Goal: Information Seeking & Learning: Learn about a topic

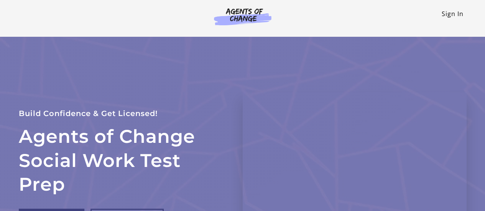
click at [445, 16] on link "Sign In" at bounding box center [452, 14] width 22 height 8
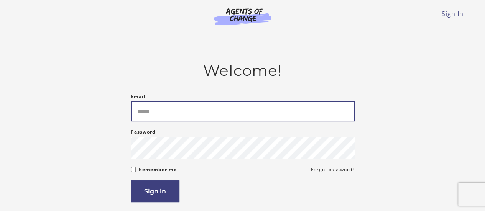
click at [260, 119] on input "Email" at bounding box center [243, 111] width 224 height 20
type input "**********"
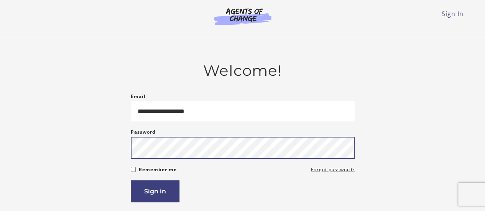
click at [131, 181] on button "Sign in" at bounding box center [155, 192] width 49 height 22
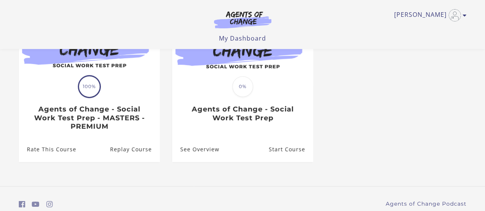
scroll to position [115, 0]
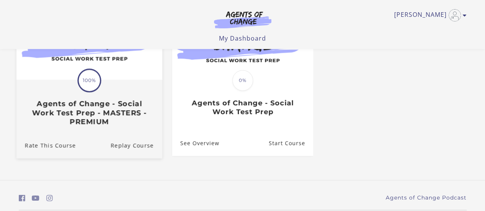
click at [67, 71] on img at bounding box center [89, 40] width 146 height 79
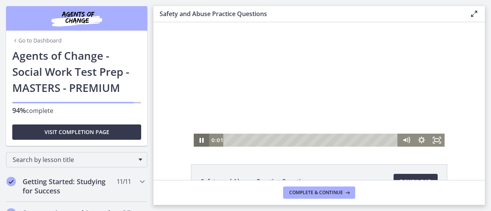
click at [196, 138] on icon "Pause" at bounding box center [201, 140] width 15 height 13
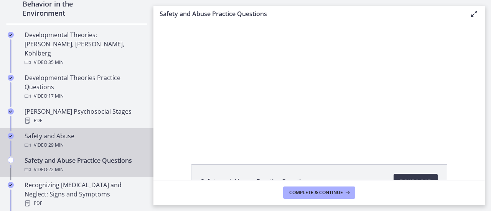
scroll to position [307, 0]
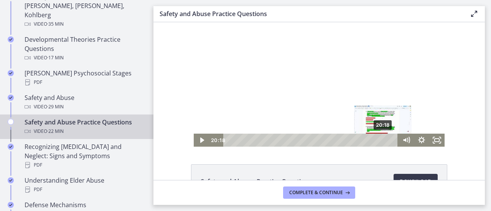
drag, startPoint x: 226, startPoint y: 141, endPoint x: 381, endPoint y: 141, distance: 154.1
click at [381, 141] on div "Playbar" at bounding box center [383, 140] width 4 height 4
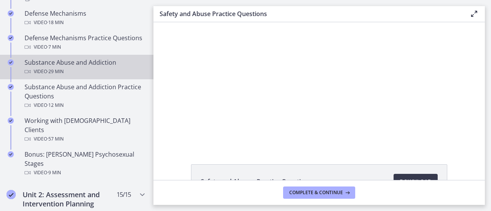
scroll to position [537, 0]
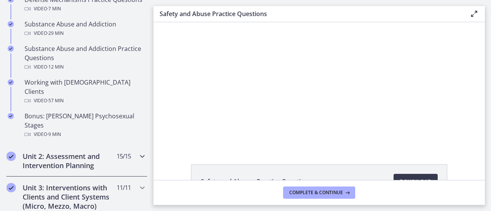
click at [77, 152] on h2 "Unit 2: Assessment and Intervention Planning" at bounding box center [70, 161] width 94 height 18
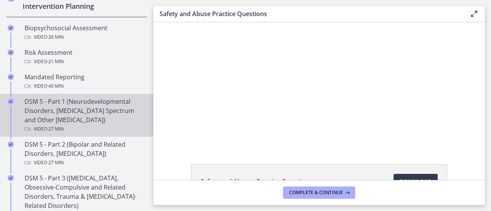
scroll to position [230, 0]
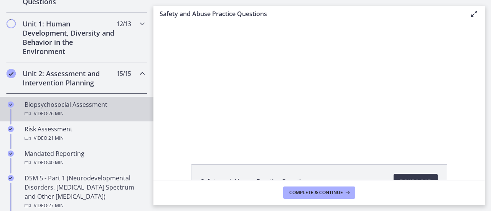
click at [96, 106] on div "Biopsychosocial Assessment Video · 26 min" at bounding box center [85, 109] width 120 height 18
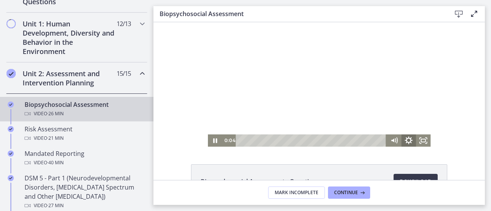
click at [402, 145] on icon "Show settings menu" at bounding box center [409, 140] width 18 height 15
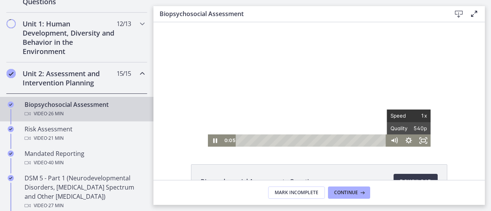
click at [421, 116] on span "1x" at bounding box center [418, 116] width 18 height 12
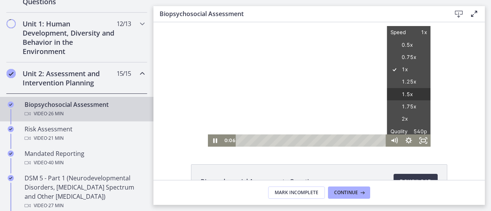
click at [407, 94] on label "1.5x" at bounding box center [409, 94] width 44 height 13
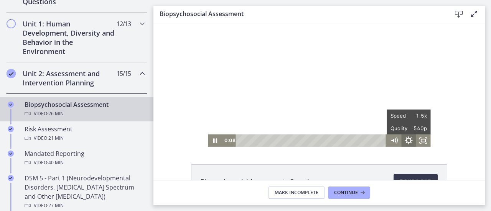
click at [406, 142] on icon "Hide settings menu" at bounding box center [409, 140] width 18 height 15
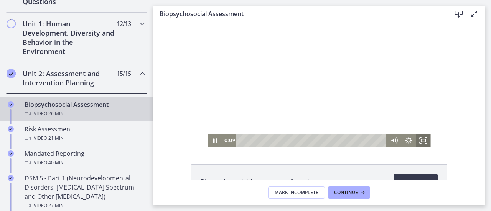
click at [422, 144] on icon "Fullscreen" at bounding box center [422, 141] width 15 height 12
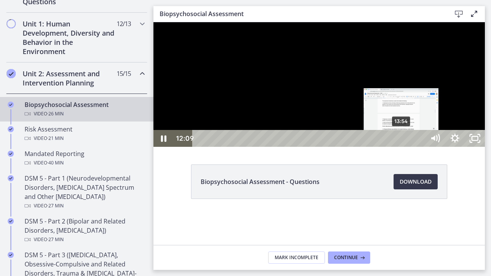
click at [402, 147] on div "13:54" at bounding box center [309, 138] width 220 height 17
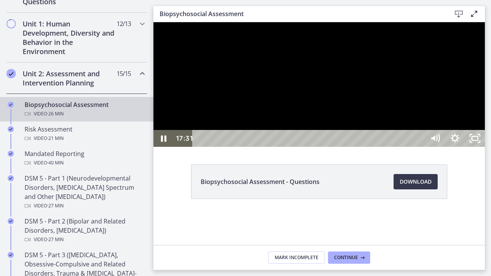
click at [374, 146] on div at bounding box center [318, 84] width 331 height 125
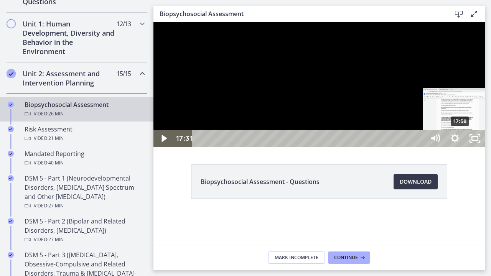
click at [420, 147] on div "17:58" at bounding box center [309, 138] width 220 height 17
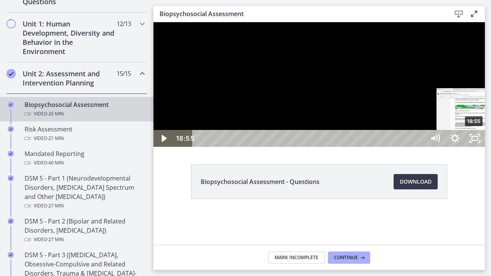
click at [420, 147] on div "18:55" at bounding box center [309, 138] width 220 height 17
click at [420, 147] on div "19:26" at bounding box center [309, 138] width 220 height 17
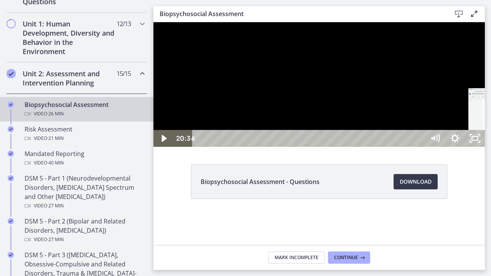
click at [420, 147] on div "21:06" at bounding box center [309, 138] width 220 height 17
click at [420, 147] on div "22:06" at bounding box center [309, 138] width 220 height 17
click at [420, 147] on div "22:27" at bounding box center [309, 138] width 220 height 17
click at [420, 147] on div "22:55" at bounding box center [309, 138] width 220 height 17
click at [420, 147] on div "23:16" at bounding box center [309, 138] width 220 height 17
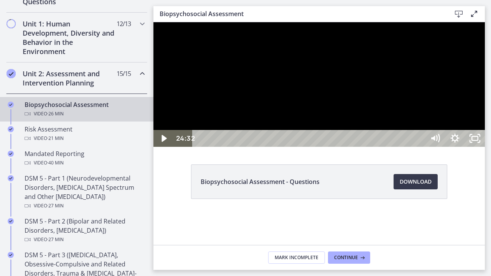
click at [420, 147] on div "24:32" at bounding box center [309, 138] width 220 height 17
click at [420, 147] on div "24:54" at bounding box center [309, 138] width 220 height 17
click at [420, 147] on div "25:23" at bounding box center [309, 138] width 220 height 17
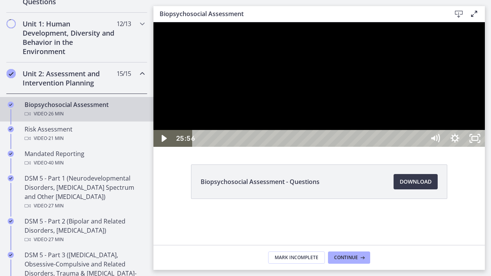
click at [420, 147] on div "25:56" at bounding box center [309, 138] width 220 height 17
click at [484, 147] on icon "Unfullscreen" at bounding box center [474, 138] width 20 height 17
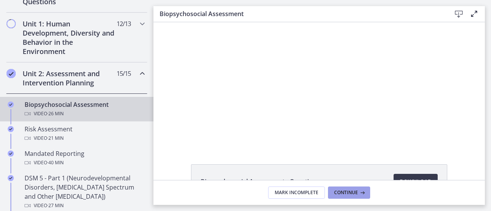
click at [353, 195] on span "Continue" at bounding box center [346, 193] width 24 height 6
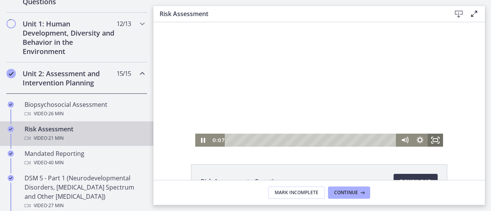
click at [429, 141] on icon "Fullscreen" at bounding box center [434, 140] width 15 height 13
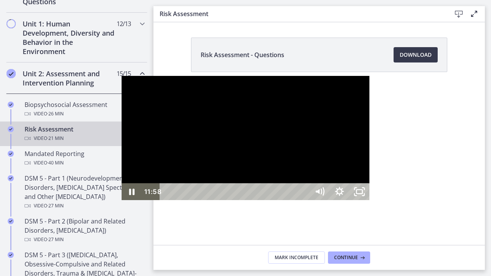
click at [216, 154] on div at bounding box center [245, 138] width 248 height 125
click at [304, 200] on div "14:21" at bounding box center [235, 191] width 137 height 17
click at [304, 200] on div "14:53" at bounding box center [235, 191] width 137 height 17
click at [304, 200] on div "15:32" at bounding box center [235, 191] width 137 height 17
click at [304, 200] on div "15:53" at bounding box center [235, 191] width 137 height 17
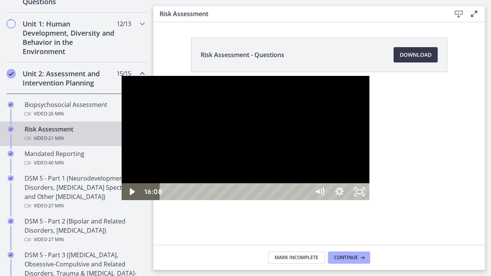
click at [304, 200] on div "16:08" at bounding box center [235, 191] width 137 height 17
click at [304, 200] on div "16:30" at bounding box center [235, 191] width 137 height 17
click at [304, 200] on div "16:50" at bounding box center [235, 191] width 137 height 17
click at [304, 200] on div "17:14" at bounding box center [235, 191] width 137 height 17
click at [304, 200] on div "17:44" at bounding box center [235, 191] width 137 height 17
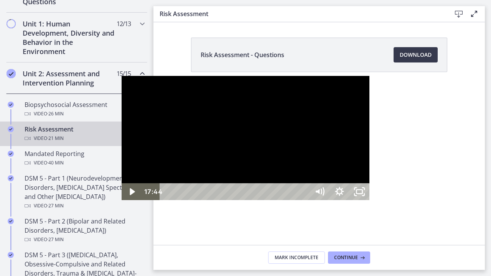
click at [304, 200] on div "17:51" at bounding box center [235, 191] width 137 height 17
click at [304, 200] on div "18:08" at bounding box center [235, 191] width 137 height 17
click at [304, 200] on div "19:04" at bounding box center [235, 191] width 137 height 17
click at [304, 200] on div "19:14" at bounding box center [235, 191] width 137 height 17
click at [304, 200] on div "19:36" at bounding box center [235, 191] width 137 height 17
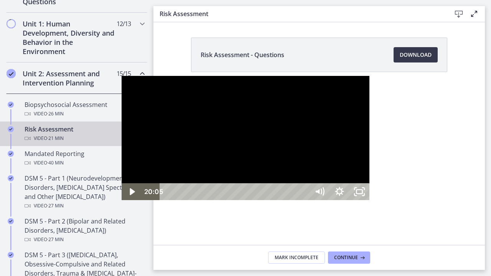
click at [304, 200] on div "20:05" at bounding box center [235, 191] width 137 height 17
click at [304, 200] on div "20:15" at bounding box center [235, 191] width 137 height 17
click at [355, 197] on icon "Unfullscreen" at bounding box center [354, 195] width 2 height 2
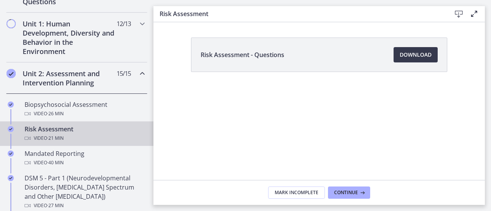
scroll to position [38, 0]
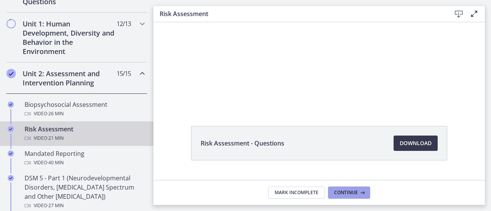
click at [359, 190] on icon at bounding box center [362, 193] width 8 height 6
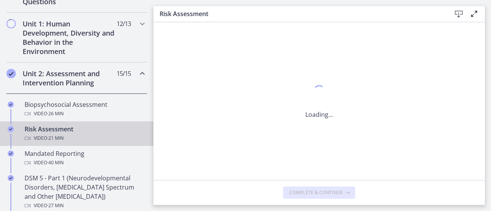
scroll to position [0, 0]
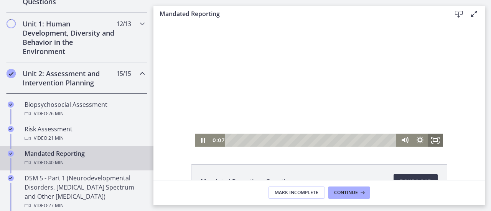
click at [432, 143] on icon "Fullscreen" at bounding box center [434, 140] width 15 height 13
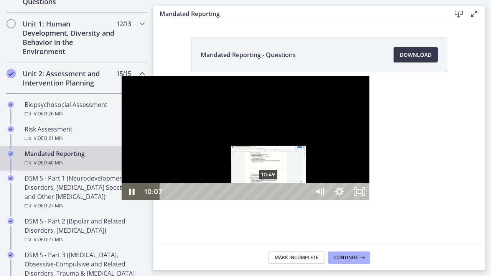
click at [167, 200] on div "10:49" at bounding box center [235, 191] width 137 height 17
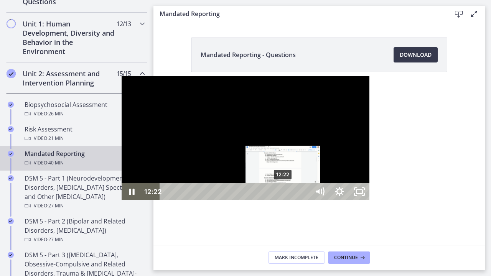
click at [167, 200] on div "12:22" at bounding box center [235, 191] width 137 height 17
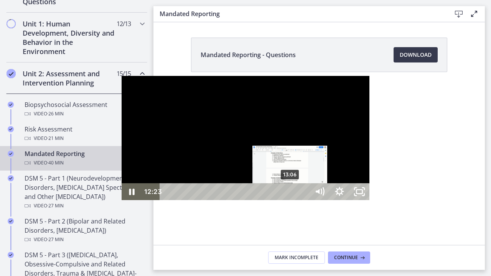
click at [169, 200] on div "13:06" at bounding box center [235, 191] width 137 height 17
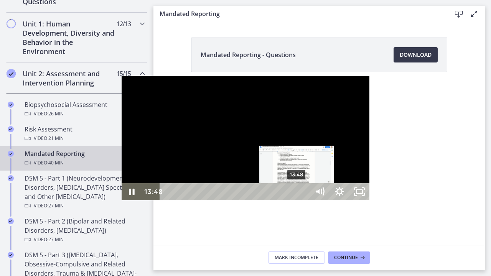
click at [176, 200] on div "13:48" at bounding box center [235, 191] width 137 height 17
click at [183, 200] on div "14:07" at bounding box center [235, 191] width 137 height 17
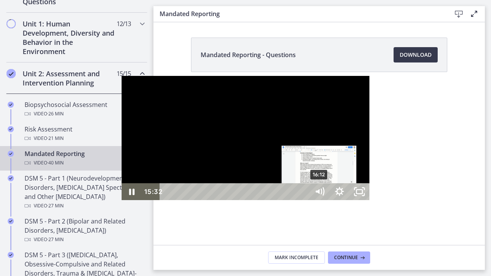
click at [199, 200] on div "16:12" at bounding box center [235, 191] width 137 height 17
click at [202, 200] on div "16:34" at bounding box center [235, 191] width 137 height 17
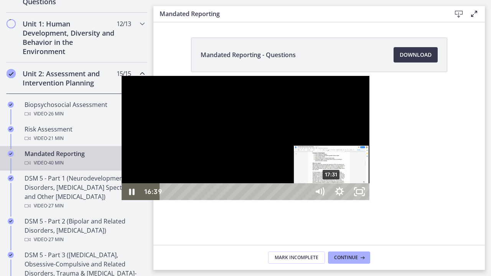
click at [211, 200] on div "17:31" at bounding box center [235, 191] width 137 height 17
click at [225, 200] on div "17:48" at bounding box center [235, 191] width 137 height 17
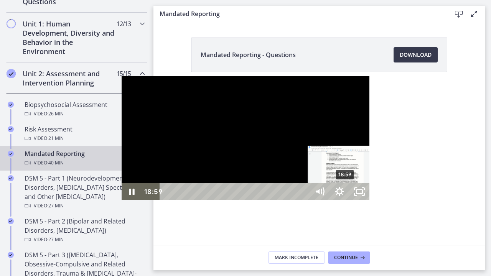
click at [233, 200] on div "18:59" at bounding box center [235, 191] width 137 height 17
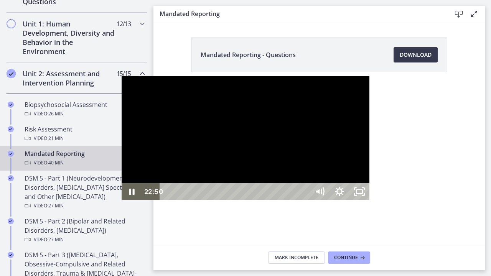
click at [305, 160] on div at bounding box center [245, 138] width 248 height 125
click at [285, 200] on div "25:26" at bounding box center [235, 191] width 137 height 17
click at [304, 200] on div "27:41" at bounding box center [235, 191] width 137 height 17
click at [304, 200] on div "28:42" at bounding box center [235, 191] width 137 height 17
click at [304, 200] on div "30:11" at bounding box center [235, 191] width 137 height 17
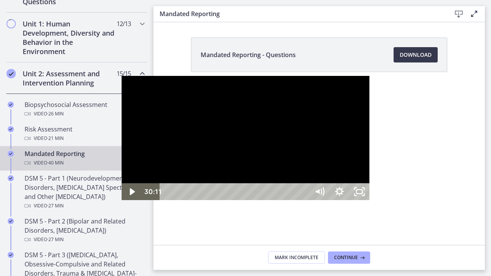
click at [304, 200] on div "31:07" at bounding box center [235, 191] width 137 height 17
click at [304, 200] on div "31:58" at bounding box center [235, 191] width 137 height 17
click at [304, 200] on div "32:33" at bounding box center [235, 191] width 137 height 17
click at [304, 200] on div "33:19" at bounding box center [235, 191] width 137 height 17
click at [304, 200] on div "34:28" at bounding box center [235, 191] width 137 height 17
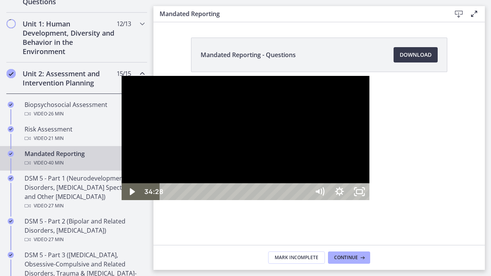
click at [304, 200] on div "35:49" at bounding box center [235, 191] width 137 height 17
click at [304, 200] on div "35:10" at bounding box center [235, 191] width 137 height 17
click at [304, 200] on div "34:40" at bounding box center [235, 191] width 137 height 17
click at [304, 200] on div "35:05" at bounding box center [235, 191] width 137 height 17
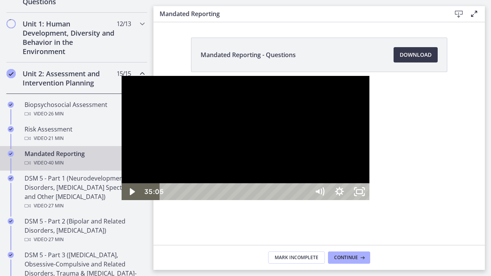
click at [490, 195] on div "Playbar" at bounding box center [495, 192] width 6 height 6
click at [304, 200] on div "35:22" at bounding box center [235, 191] width 137 height 17
click at [490, 195] on div "Playbar" at bounding box center [498, 192] width 6 height 6
click at [304, 200] on div "36:33" at bounding box center [235, 191] width 137 height 17
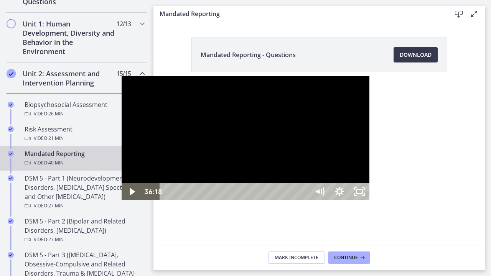
click at [304, 200] on div "37:15" at bounding box center [235, 191] width 137 height 17
click at [304, 200] on div "37:47" at bounding box center [235, 191] width 137 height 17
click at [304, 200] on div "37:59" at bounding box center [235, 191] width 137 height 17
click at [304, 200] on div "38:36" at bounding box center [235, 191] width 137 height 17
click at [304, 200] on div "39:03" at bounding box center [235, 191] width 137 height 17
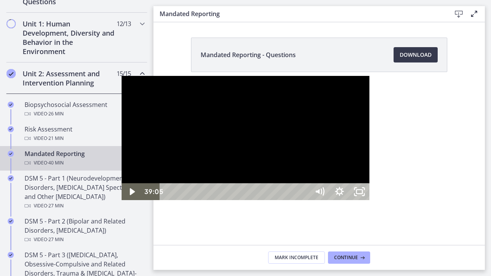
click at [304, 200] on div "39:15" at bounding box center [235, 191] width 137 height 17
click at [304, 200] on div "39:37" at bounding box center [235, 191] width 137 height 17
click at [304, 200] on div "39:49" at bounding box center [235, 191] width 137 height 17
click at [304, 200] on div "40:04" at bounding box center [235, 191] width 137 height 17
click at [369, 200] on icon "Unfullscreen" at bounding box center [359, 191] width 20 height 17
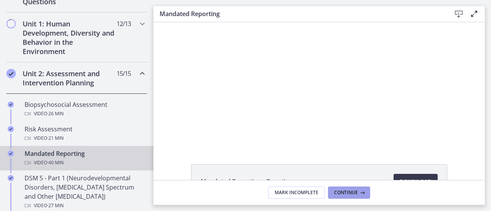
click at [347, 193] on span "Continue" at bounding box center [346, 193] width 24 height 6
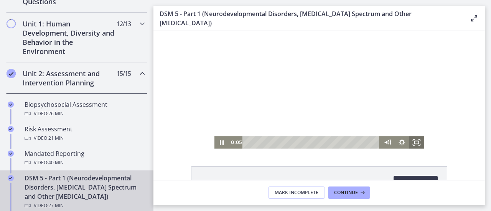
click at [415, 143] on rect "Fullscreen" at bounding box center [416, 142] width 4 height 3
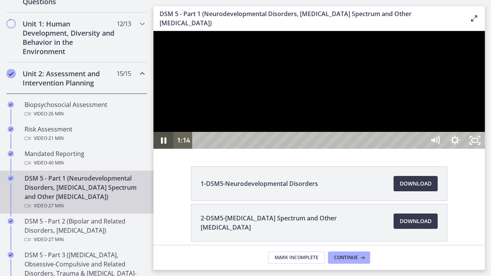
click at [167, 149] on icon "Pause" at bounding box center [163, 140] width 20 height 17
click at [168, 149] on icon "Play Video" at bounding box center [164, 140] width 20 height 17
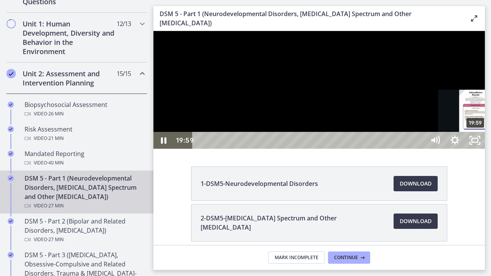
click at [475, 143] on div "Playbar" at bounding box center [475, 141] width 6 height 6
click at [472, 143] on div "Playbar" at bounding box center [471, 141] width 6 height 6
click at [469, 143] on div "Playbar" at bounding box center [468, 141] width 6 height 6
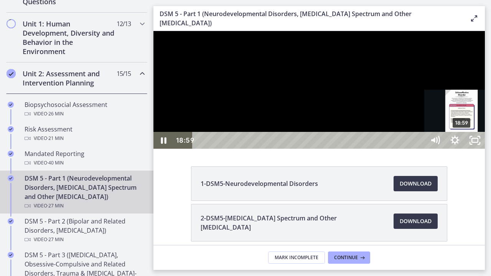
click at [420, 149] on div "18:59" at bounding box center [309, 140] width 220 height 17
click at [461, 143] on div "Playbar" at bounding box center [460, 141] width 6 height 6
click at [420, 149] on div "18:32" at bounding box center [309, 140] width 220 height 17
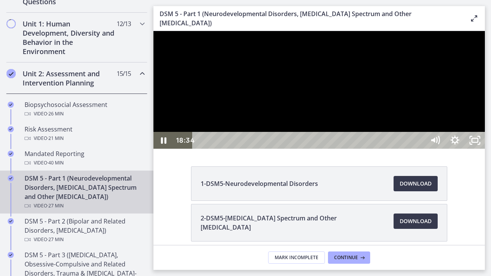
click at [392, 149] on div at bounding box center [318, 90] width 331 height 118
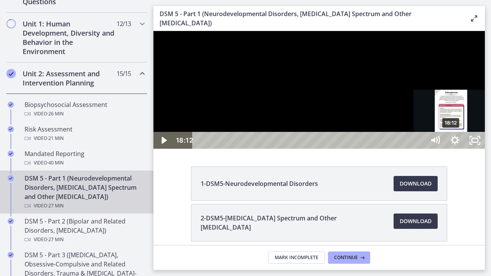
click at [420, 149] on div "18:12" at bounding box center [309, 140] width 220 height 17
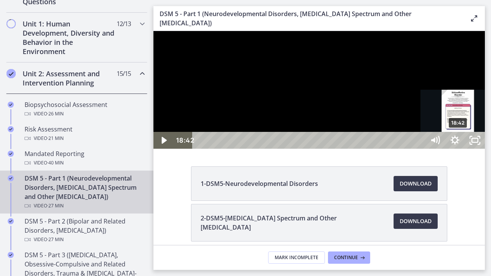
click at [420, 149] on div "18:42" at bounding box center [309, 140] width 220 height 17
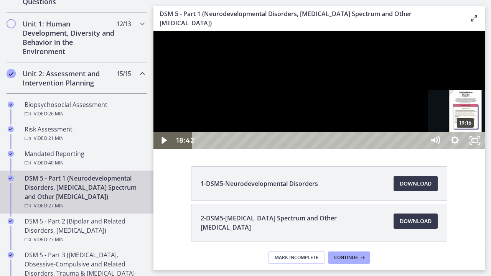
click at [420, 149] on div "19:16" at bounding box center [309, 140] width 220 height 17
click at [467, 143] on div "Playbar" at bounding box center [466, 141] width 6 height 6
click at [420, 149] on div "19:32" at bounding box center [309, 140] width 220 height 17
click at [420, 149] on div "19:49" at bounding box center [309, 140] width 220 height 17
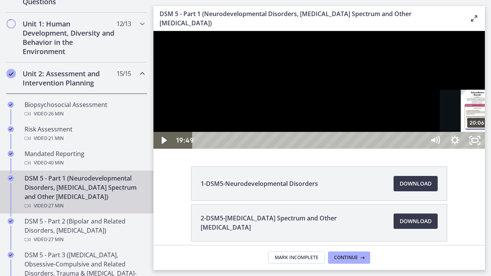
click at [420, 149] on div "20:06" at bounding box center [309, 140] width 220 height 17
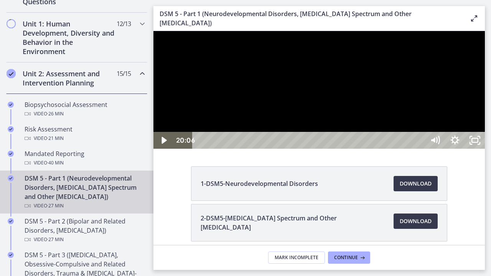
click at [414, 149] on div at bounding box center [318, 90] width 331 height 118
click at [166, 144] on icon "Pause" at bounding box center [163, 141] width 7 height 8
click at [165, 151] on icon "Play Video" at bounding box center [164, 140] width 24 height 20
click at [157, 149] on icon "Pause" at bounding box center [163, 140] width 20 height 17
click at [168, 151] on icon "Play Video" at bounding box center [164, 140] width 24 height 20
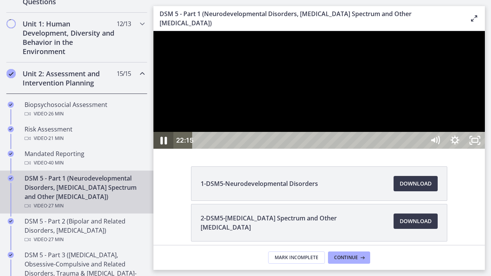
click at [166, 151] on icon "Pause" at bounding box center [163, 140] width 24 height 20
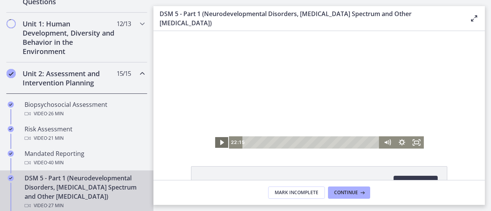
click at [222, 142] on icon "Play Video" at bounding box center [222, 142] width 15 height 12
click at [414, 144] on rect "Fullscreen" at bounding box center [416, 142] width 4 height 3
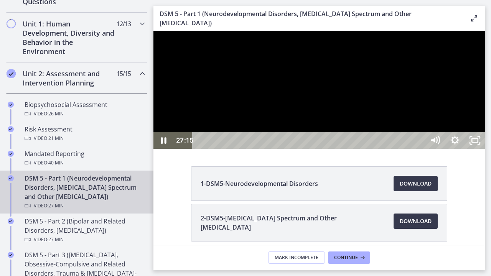
click at [420, 149] on div "26:43" at bounding box center [309, 140] width 220 height 17
click at [420, 149] on div "26:25" at bounding box center [309, 140] width 220 height 17
click at [420, 149] on div "25:58" at bounding box center [309, 140] width 220 height 17
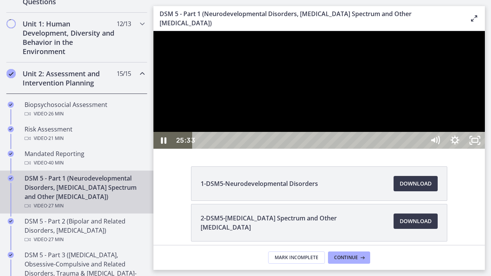
click at [420, 149] on div "25:12" at bounding box center [309, 140] width 220 height 17
click at [420, 149] on div "24:52" at bounding box center [309, 140] width 220 height 17
click at [484, 149] on div at bounding box center [318, 90] width 331 height 118
click at [486, 151] on icon "Unfullscreen" at bounding box center [475, 140] width 24 height 20
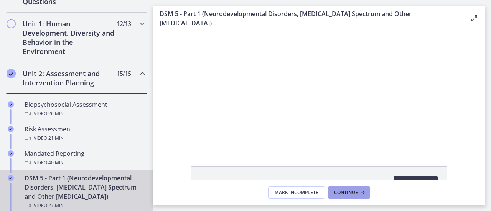
click at [358, 194] on icon at bounding box center [362, 193] width 8 height 6
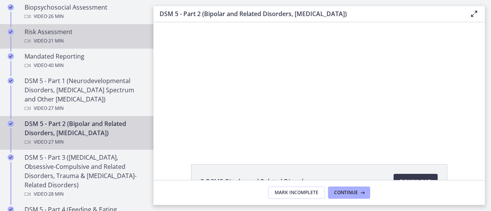
scroll to position [345, 0]
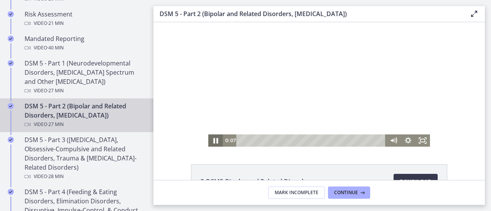
click at [213, 139] on icon "Pause" at bounding box center [215, 141] width 5 height 6
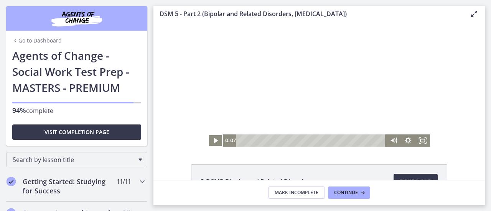
scroll to position [345, 0]
